Goal: Task Accomplishment & Management: Use online tool/utility

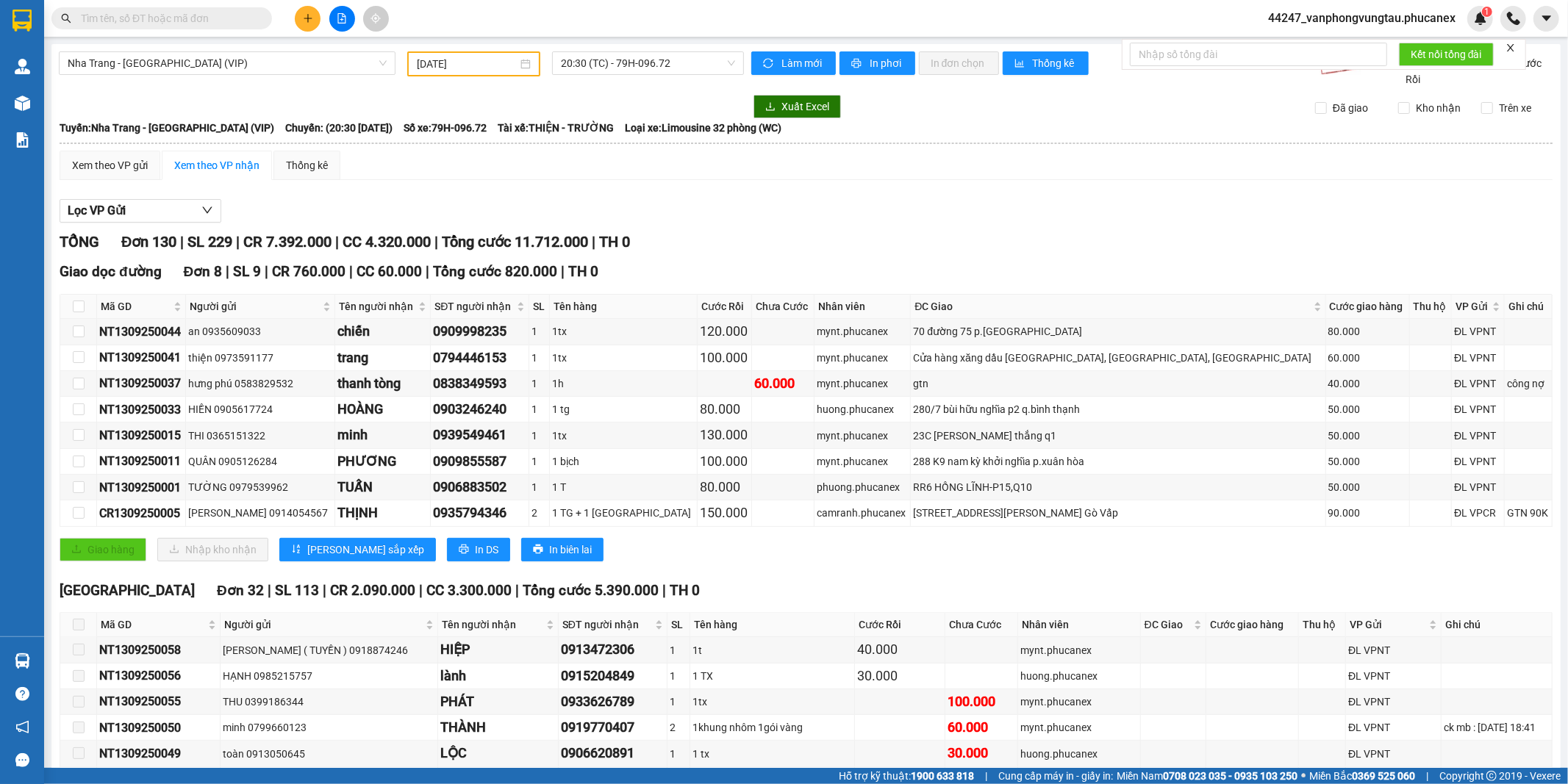
scroll to position [3339, 0]
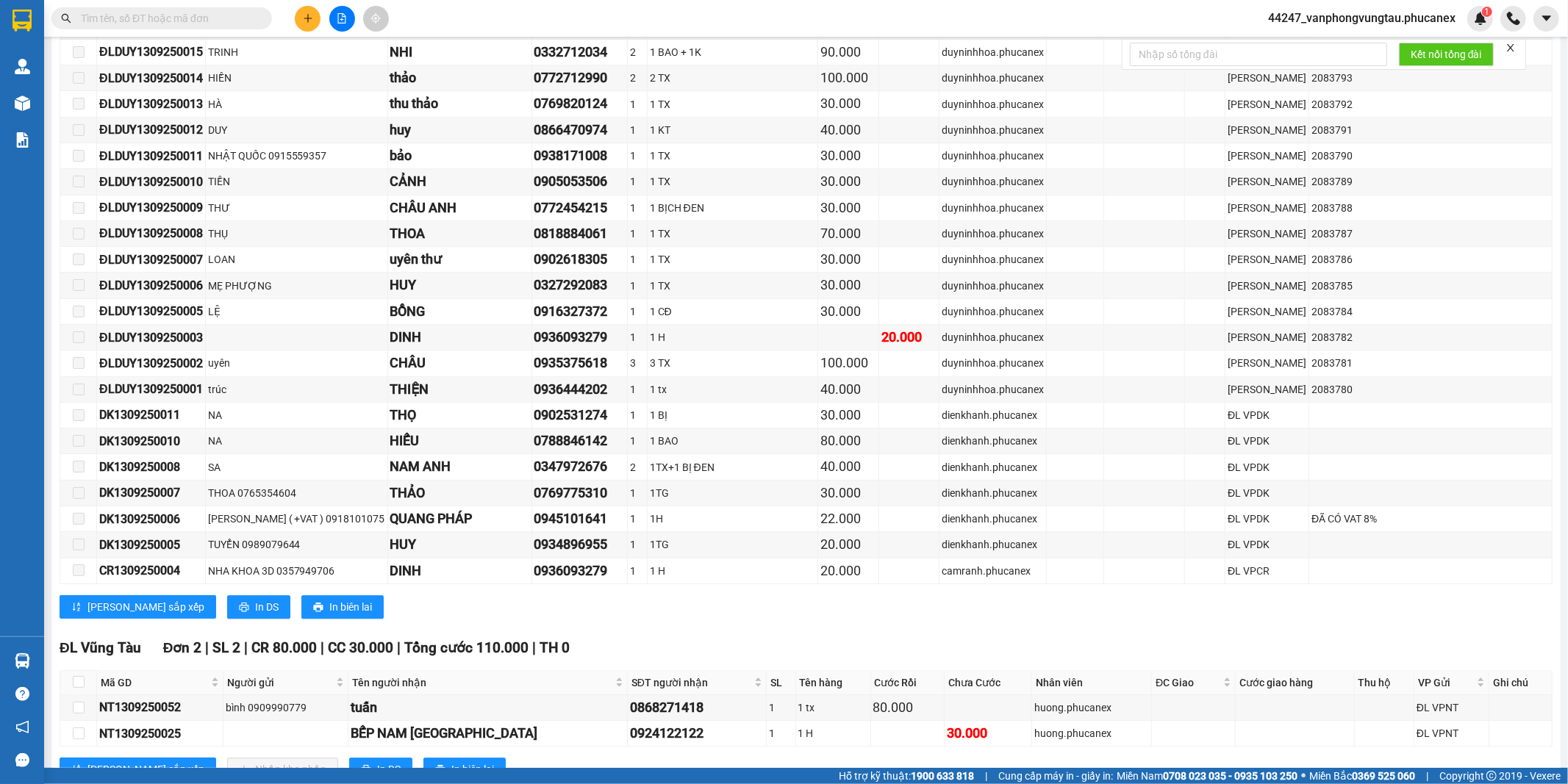
drag, startPoint x: 207, startPoint y: 678, endPoint x: 96, endPoint y: 690, distance: 111.6
click at [96, 722] on tr "NT1309250025 BẾP [GEOGRAPHIC_DATA] 0924122122 1 1 H 30.000 huong.phucanex ĐL VP…" at bounding box center [806, 735] width 1493 height 26
copy tr "NT1309250025"
click at [177, 22] on input "text" at bounding box center [168, 18] width 173 height 16
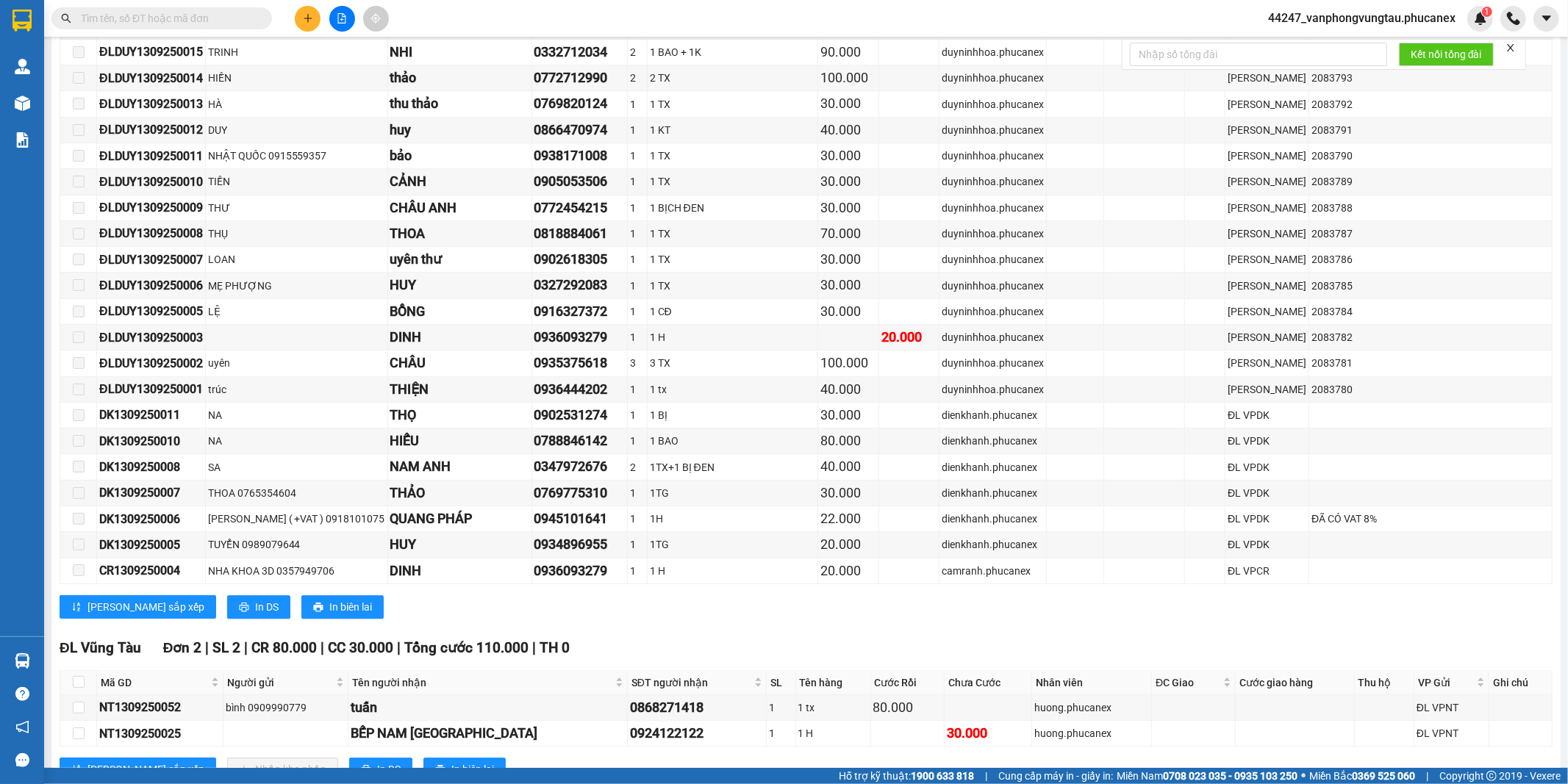
paste input "NT1309250025"
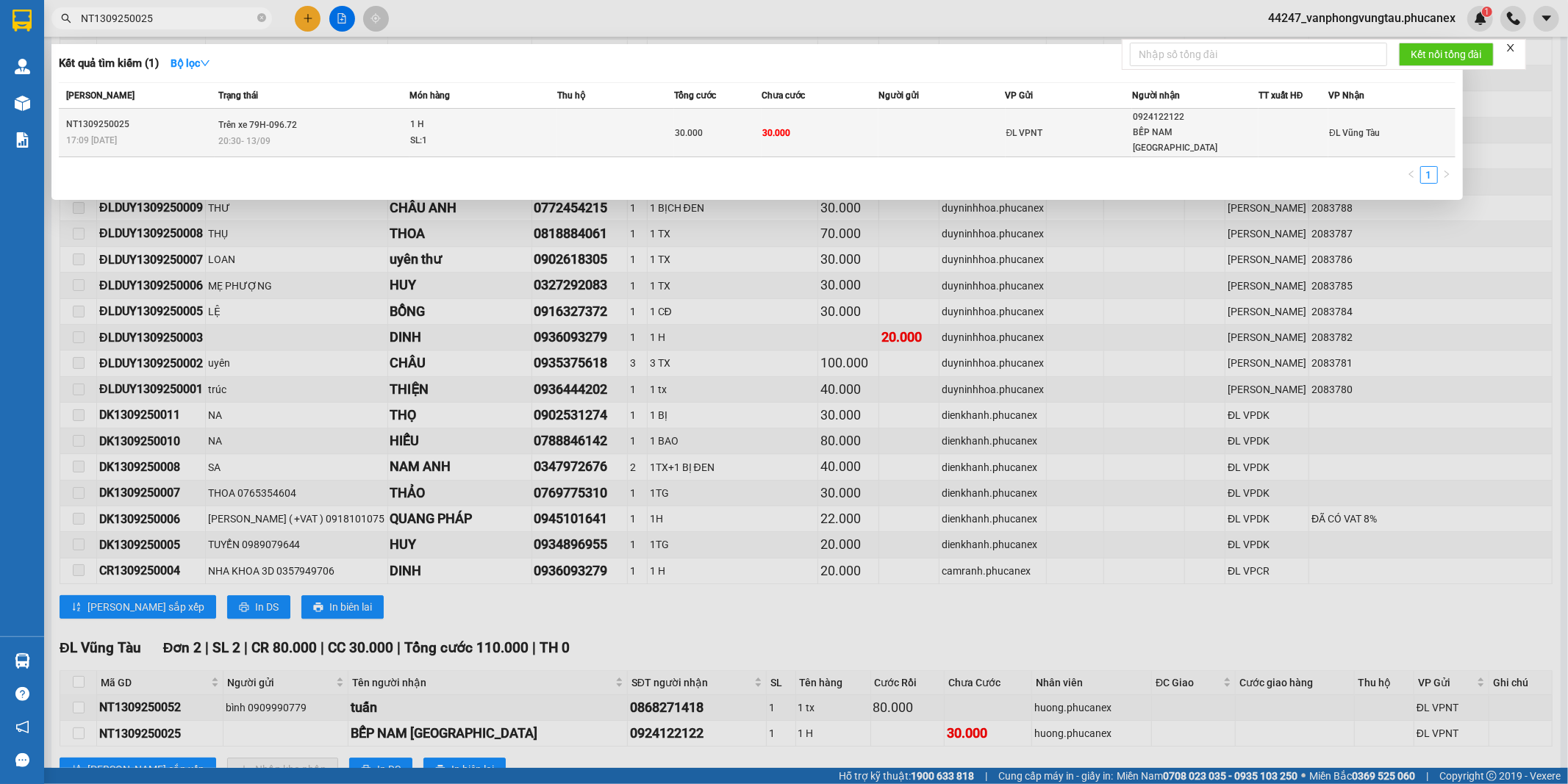
type input "NT1309250025"
click at [291, 120] on span "Trên xe 79H-096.72" at bounding box center [257, 125] width 78 height 10
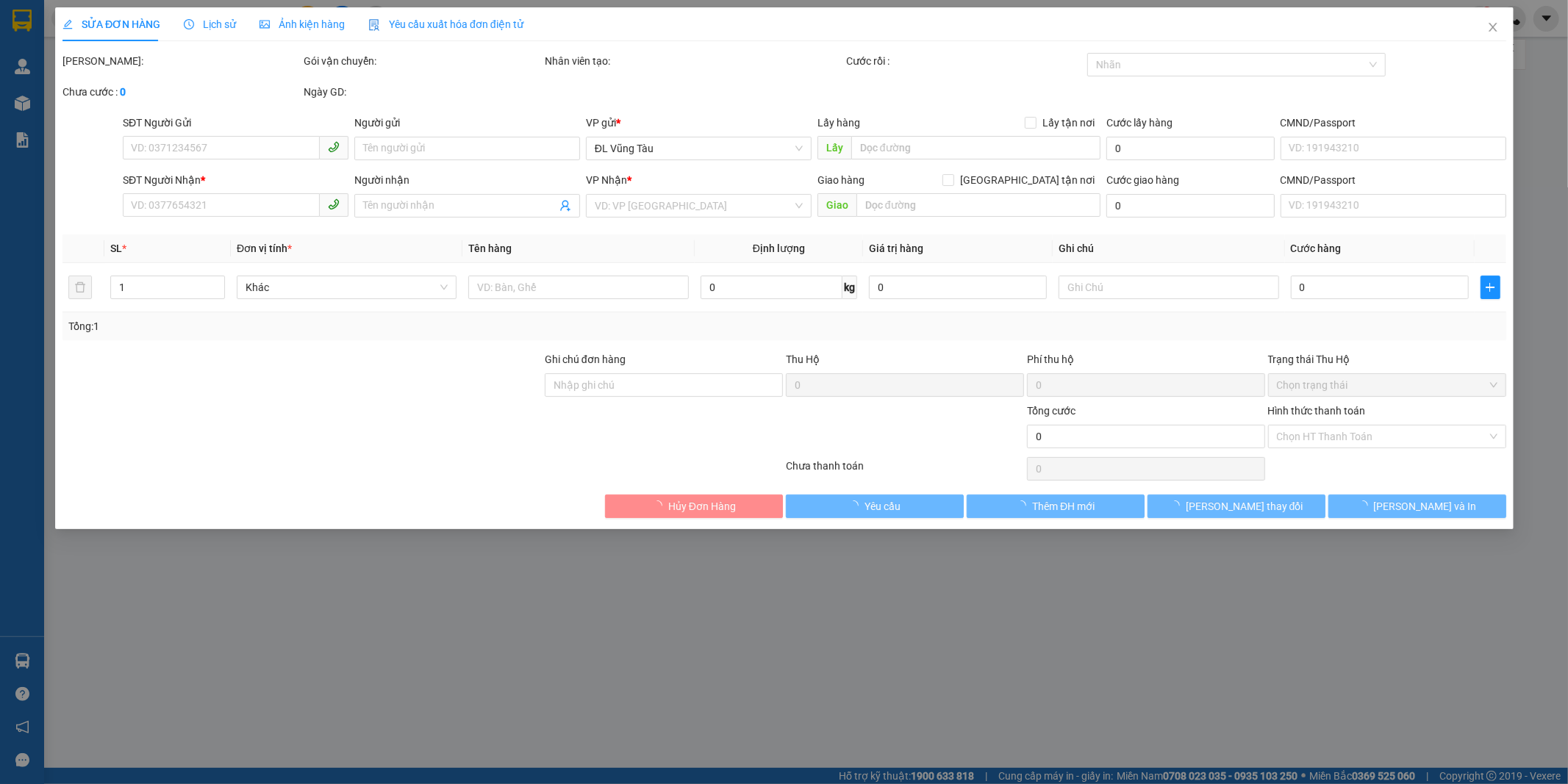
type input "0924122122"
type input "BẾP NAM [GEOGRAPHIC_DATA]"
type input "30.000"
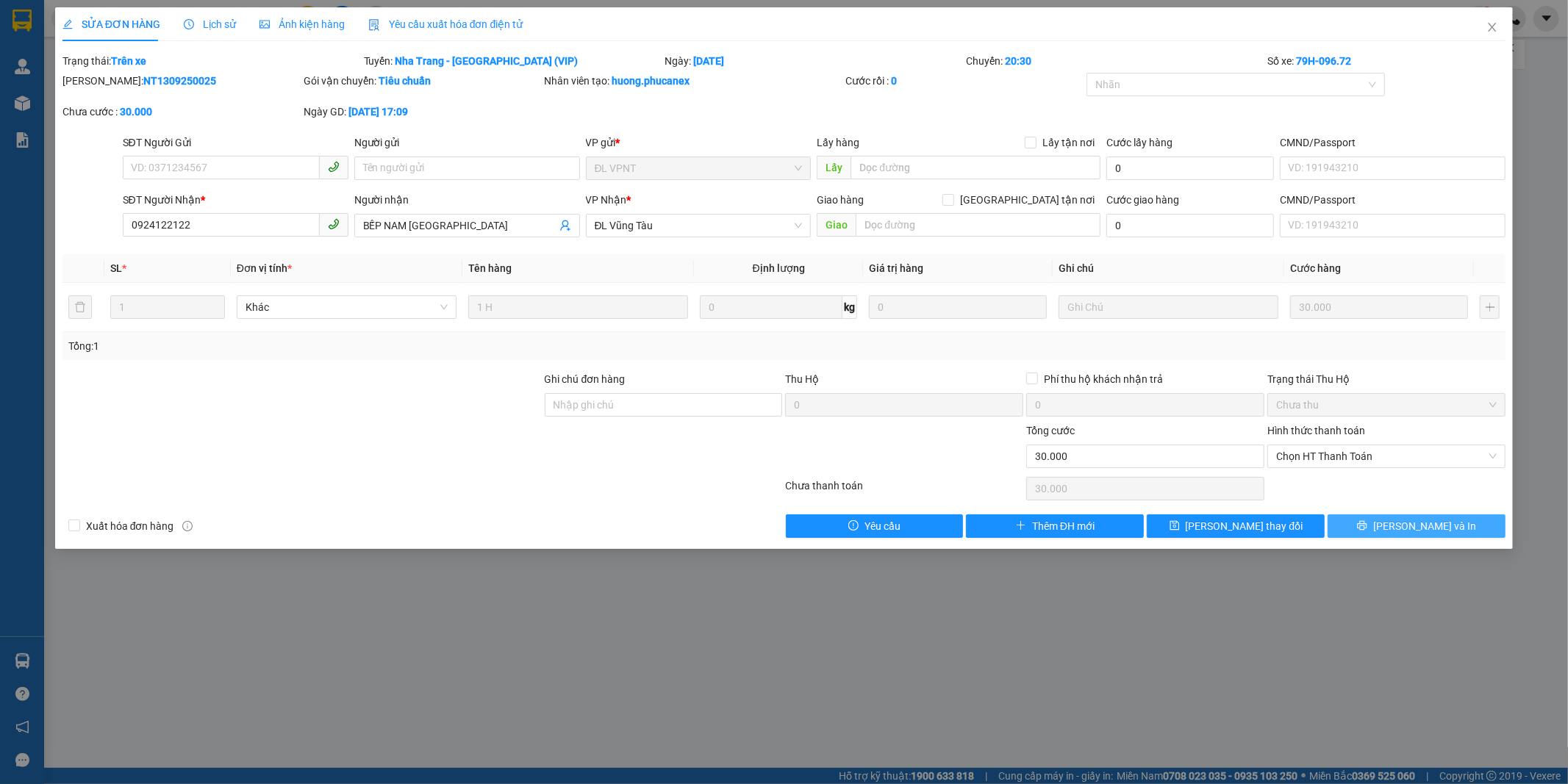
click at [1349, 519] on button "[PERSON_NAME] và In" at bounding box center [1416, 526] width 178 height 23
